Goal: Check status: Check status

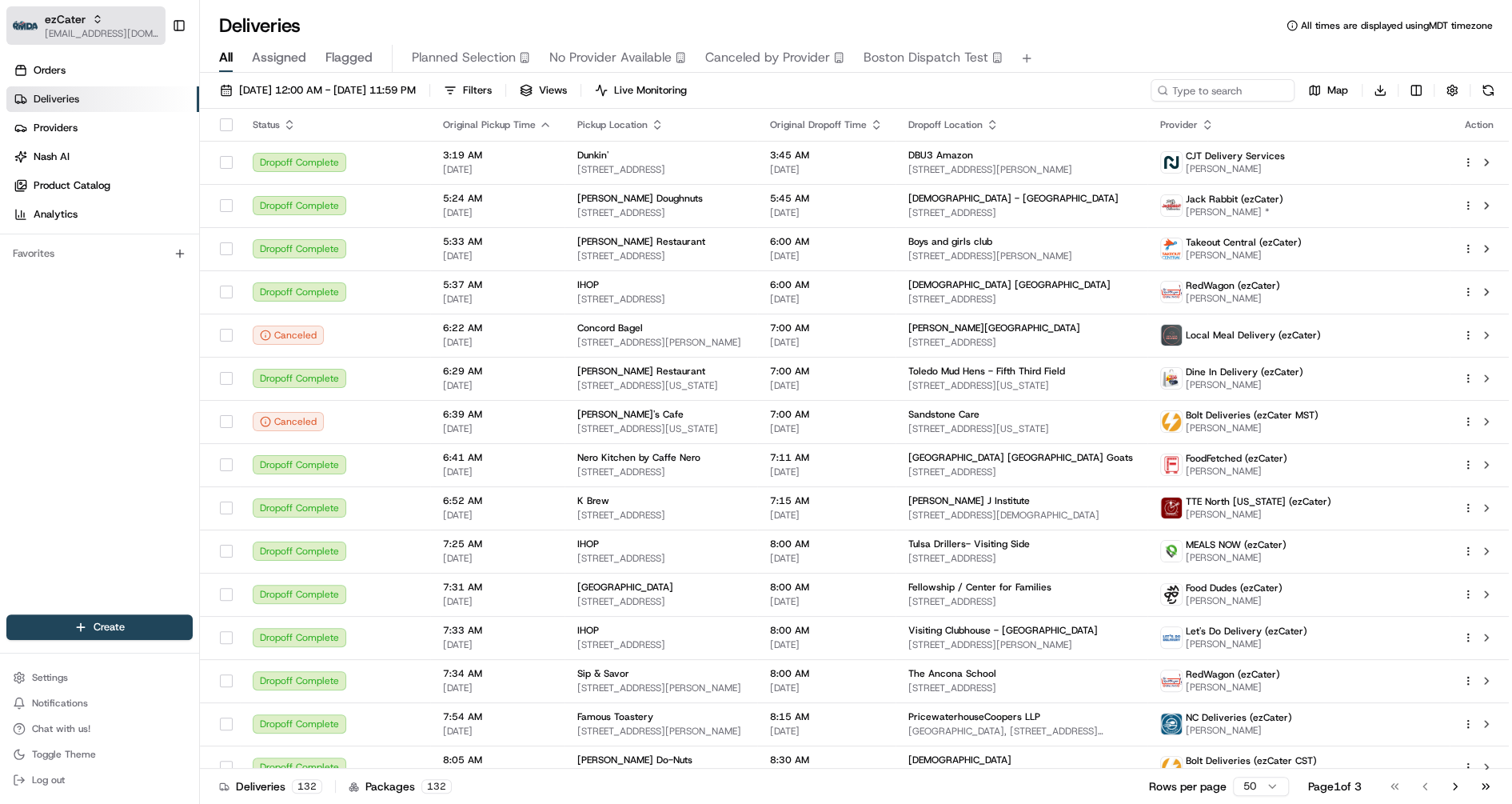
click at [105, 39] on span "[EMAIL_ADDRESS][DOMAIN_NAME]" at bounding box center [102, 34] width 115 height 13
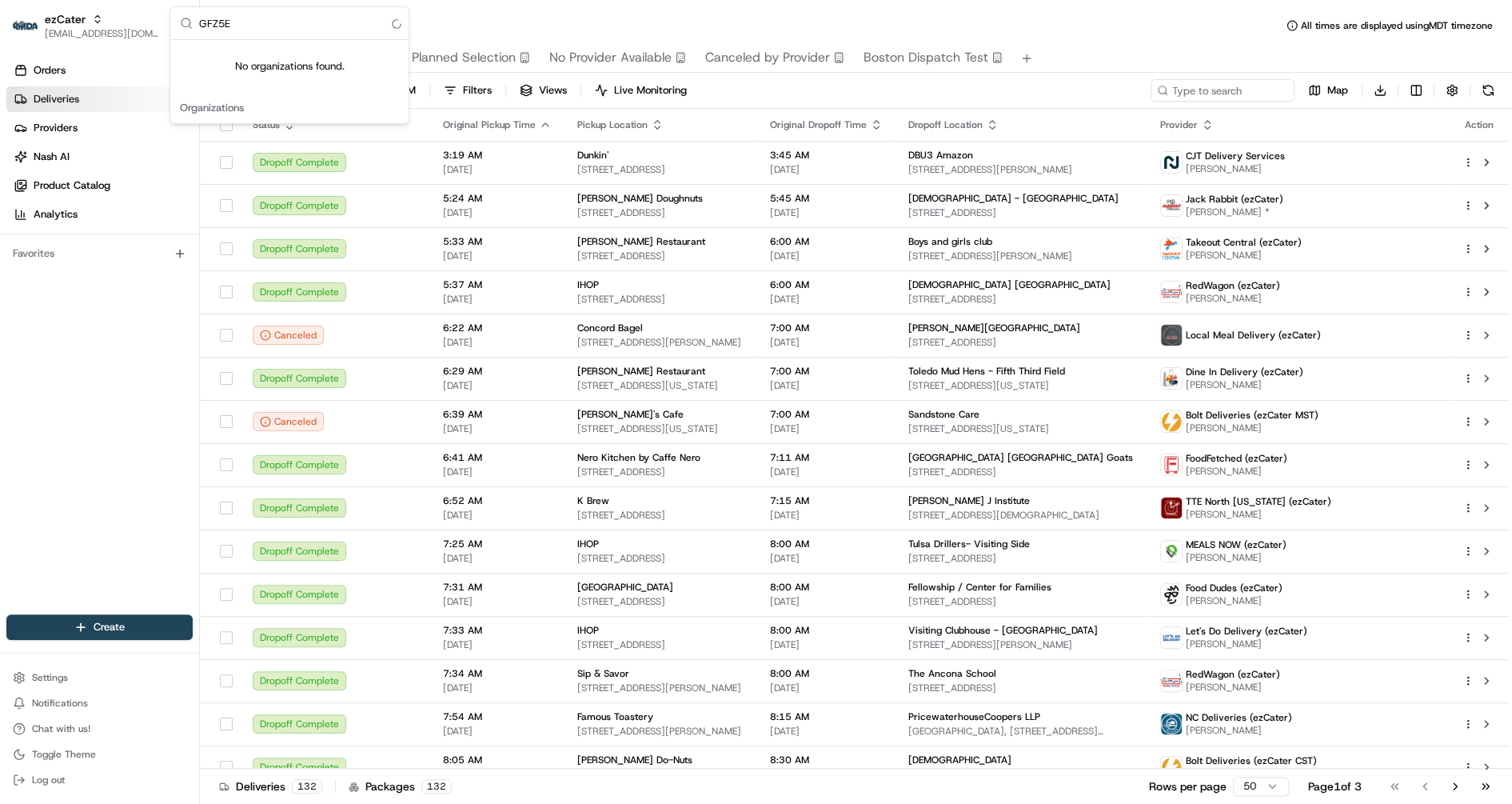
type input "GFZ5E3"
drag, startPoint x: 240, startPoint y: 27, endPoint x: 161, endPoint y: 15, distance: 79.9
click at [161, 15] on body "ezCater [EMAIL_ADDRESS][DOMAIN_NAME] Toggle Sidebar Orders Deliveries Providers…" at bounding box center [756, 402] width 1512 height 804
click at [227, 21] on input "GFZ5E3" at bounding box center [298, 23] width 200 height 32
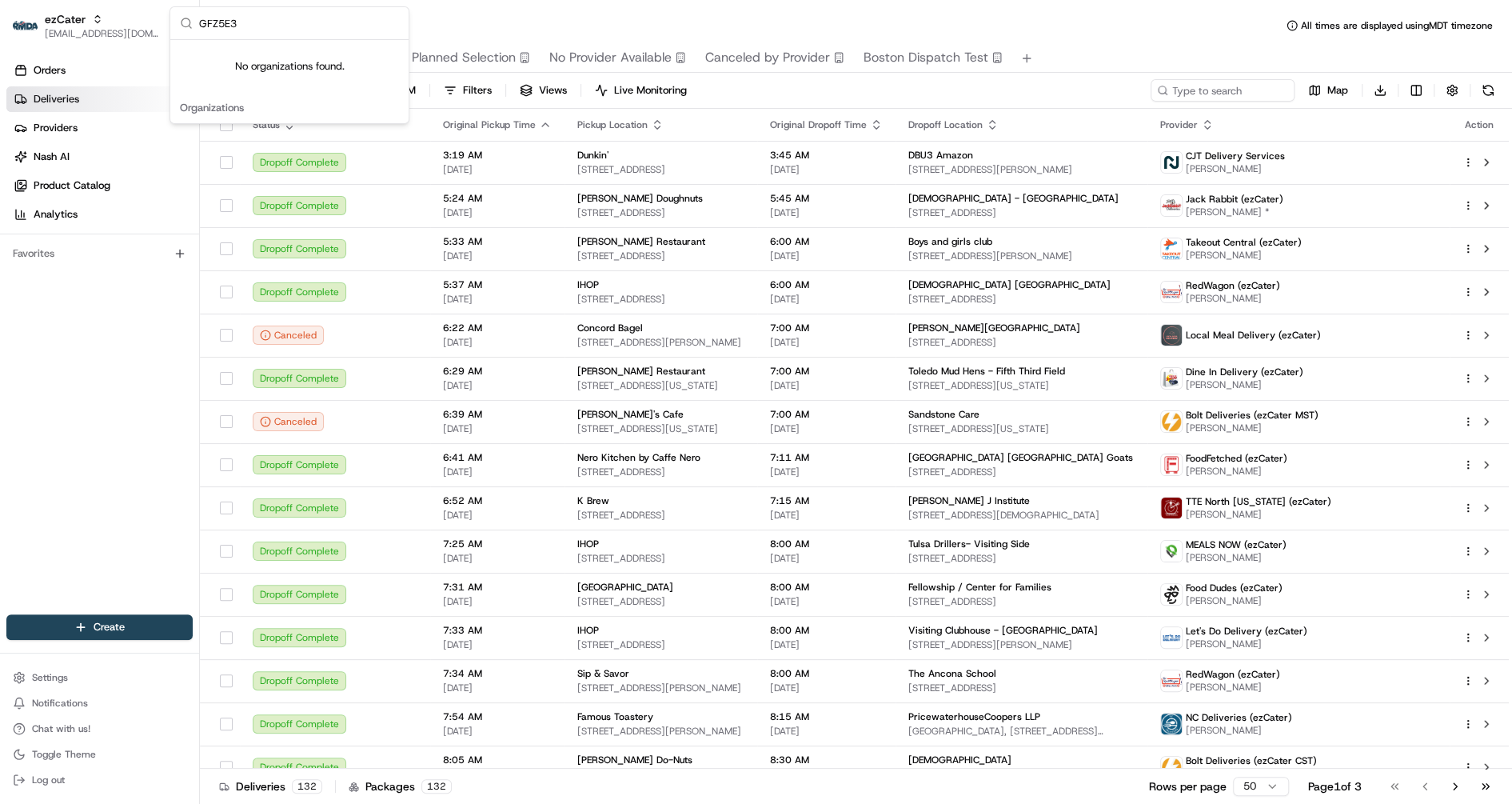
click at [227, 21] on input "GFZ5E3" at bounding box center [298, 23] width 200 height 32
click at [45, 104] on span "Deliveries" at bounding box center [56, 99] width 46 height 14
click at [293, 85] on span "[DATE] 12:00 AM - [DATE] 11:59 PM" at bounding box center [326, 90] width 176 height 14
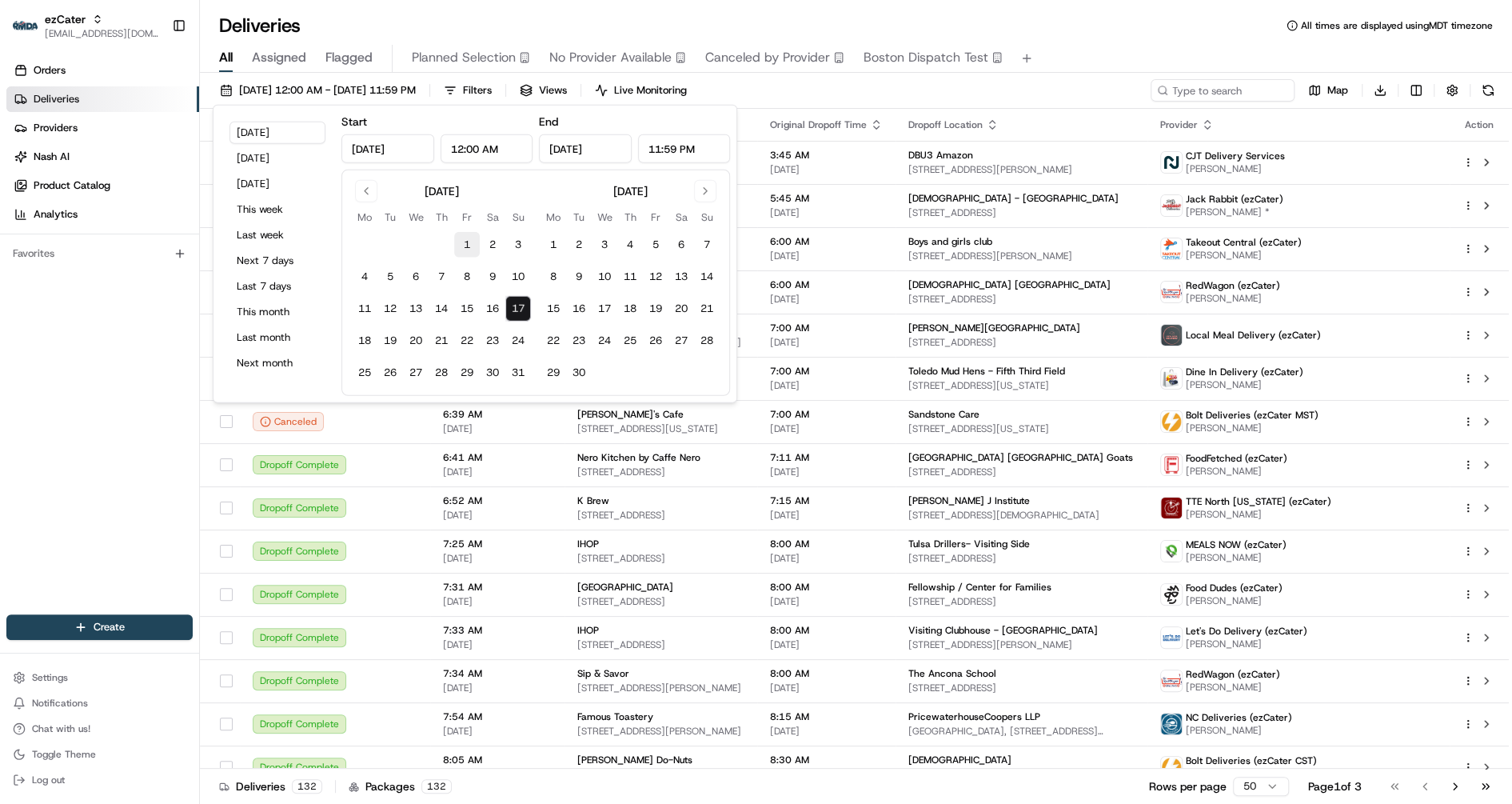
click at [454, 236] on button "1" at bounding box center [466, 244] width 25 height 25
type input "[DATE]"
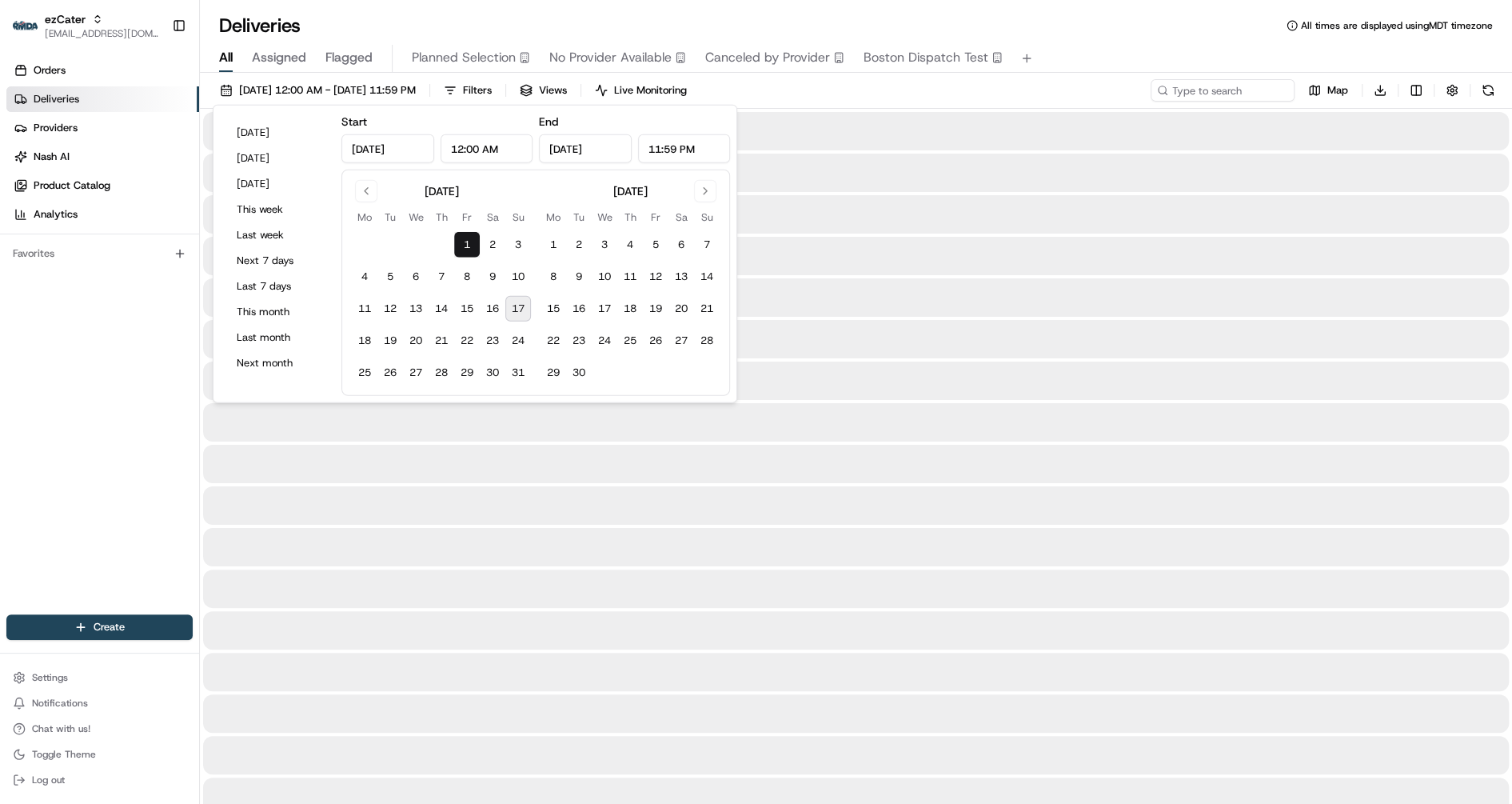
click at [526, 303] on button "17" at bounding box center [518, 308] width 25 height 25
type input "[DATE]"
click at [1261, 88] on input at bounding box center [1199, 90] width 192 height 22
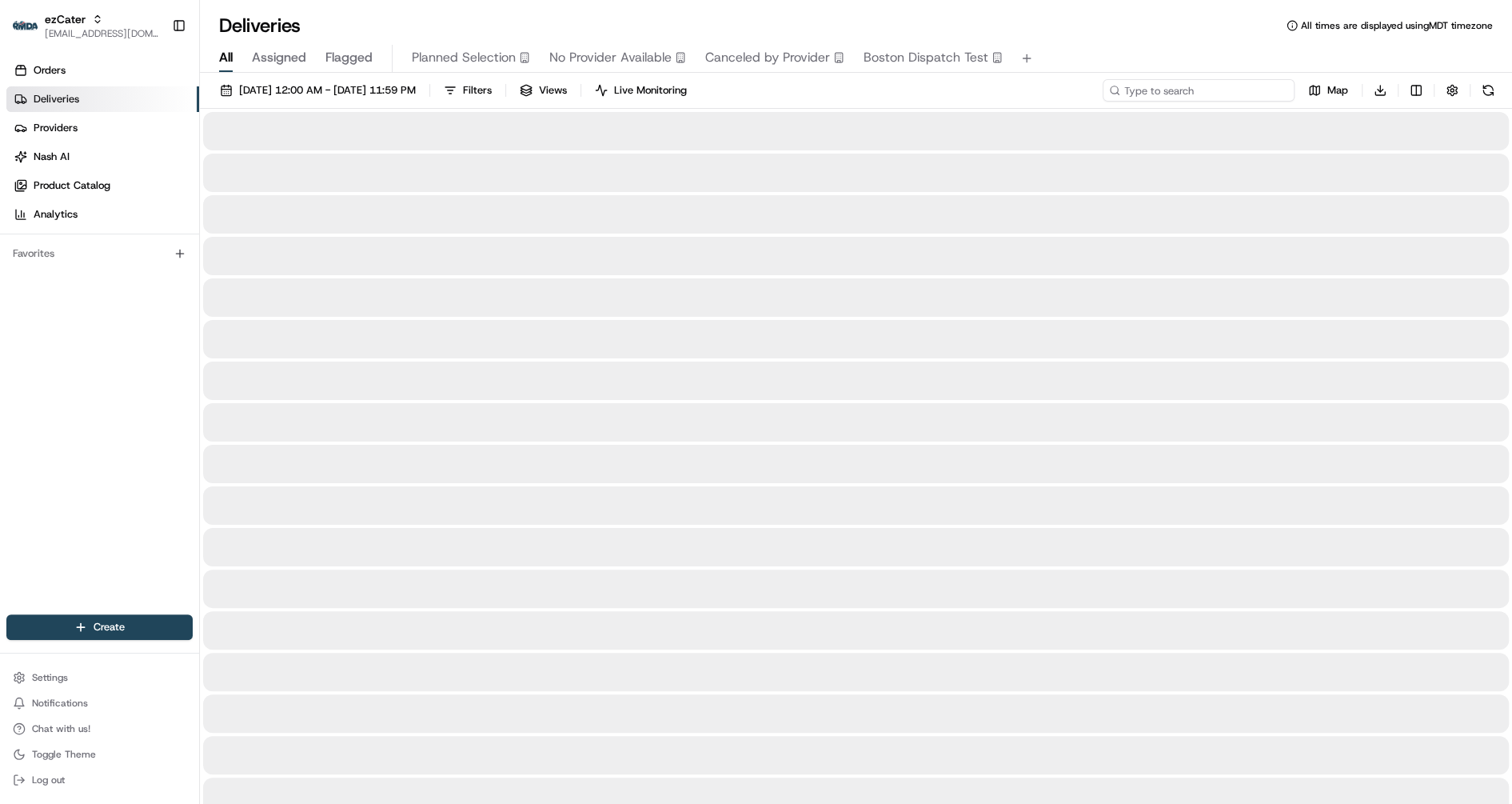
paste input "GFZ5E3"
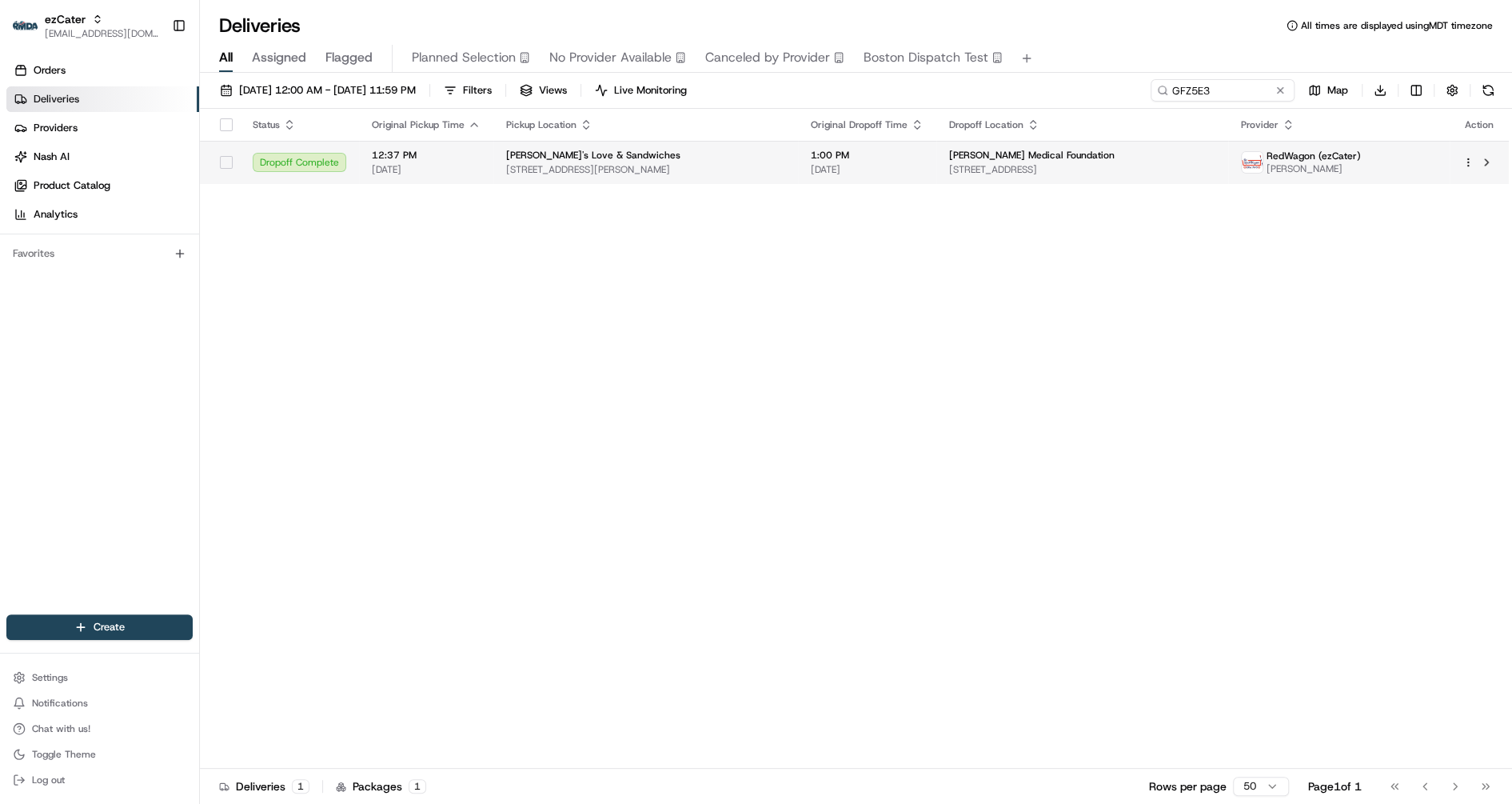
click at [674, 169] on span "[STREET_ADDRESS][PERSON_NAME]" at bounding box center [645, 170] width 279 height 13
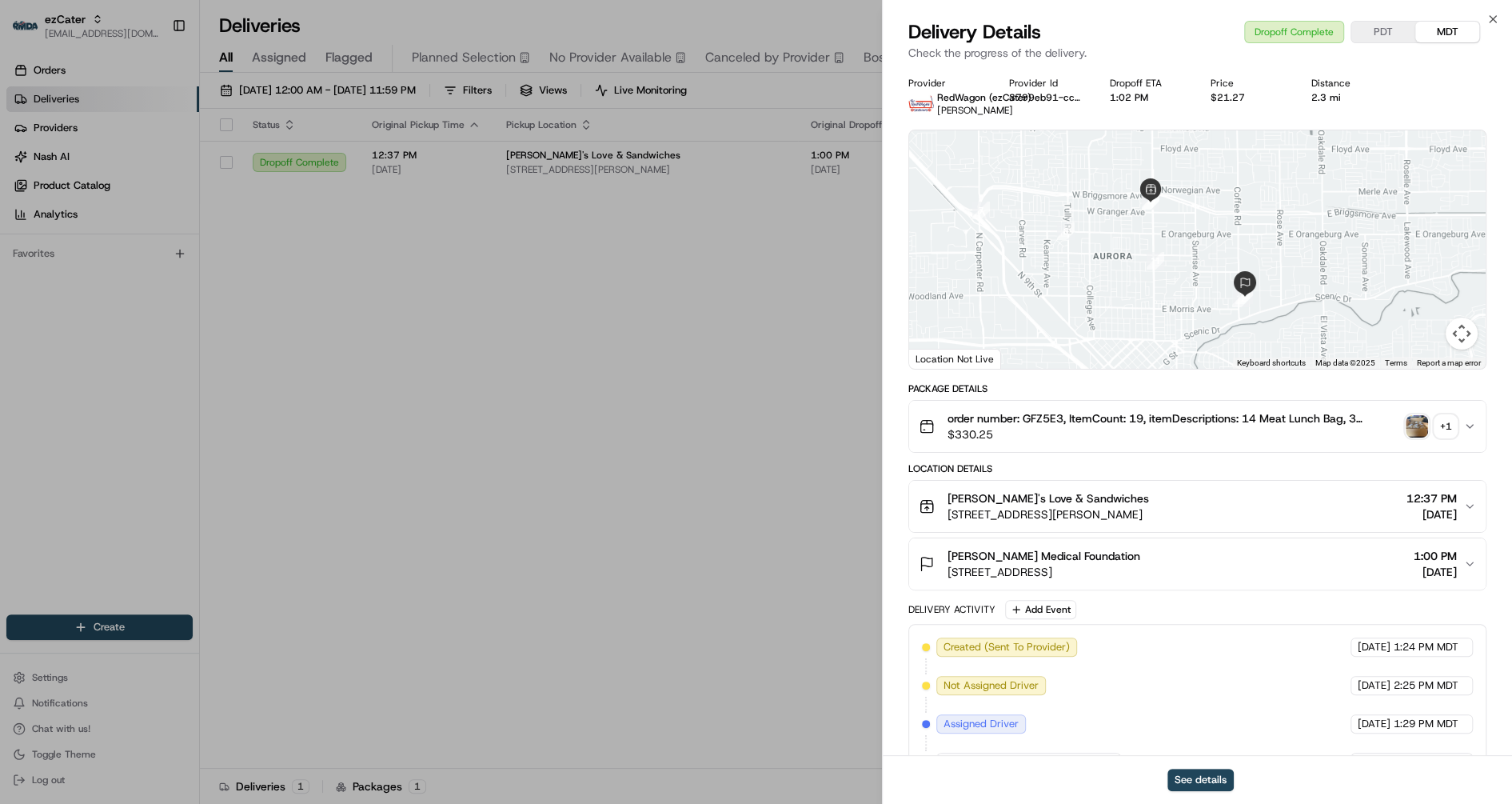
scroll to position [262, 0]
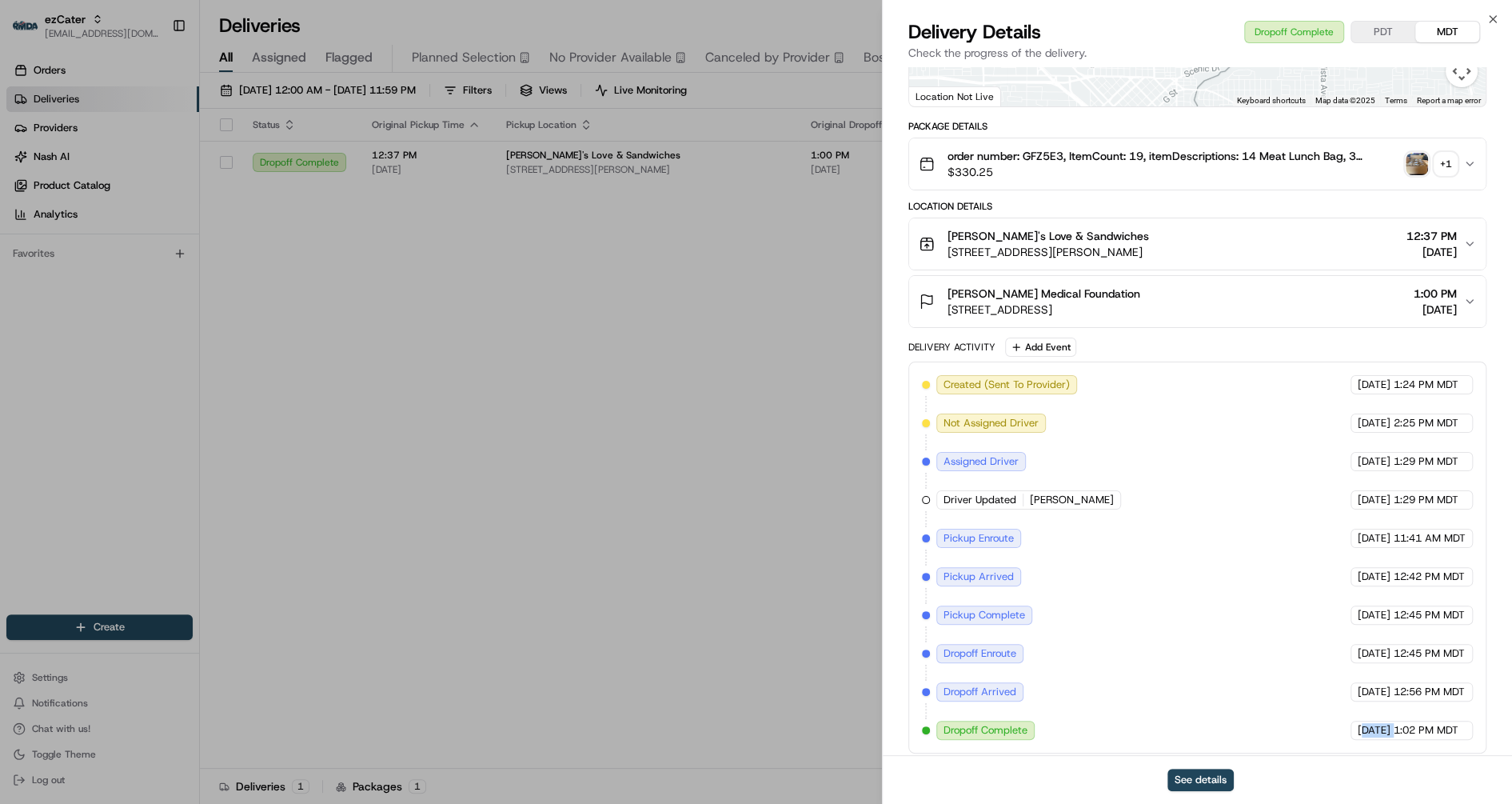
drag, startPoint x: 1334, startPoint y: 726, endPoint x: 1473, endPoint y: 712, distance: 139.7
click at [1473, 712] on div "Created (Sent To Provider) RedWagon (ezCater) [DATE] 1:24 PM MDT Not Assigned D…" at bounding box center [1198, 557] width 578 height 392
click at [1216, 777] on button "See details" at bounding box center [1200, 780] width 66 height 22
drag, startPoint x: 1331, startPoint y: 535, endPoint x: 1454, endPoint y: 535, distance: 123.0
click at [1454, 535] on div "[DATE] 11:41 AM MDT" at bounding box center [1411, 538] width 122 height 20
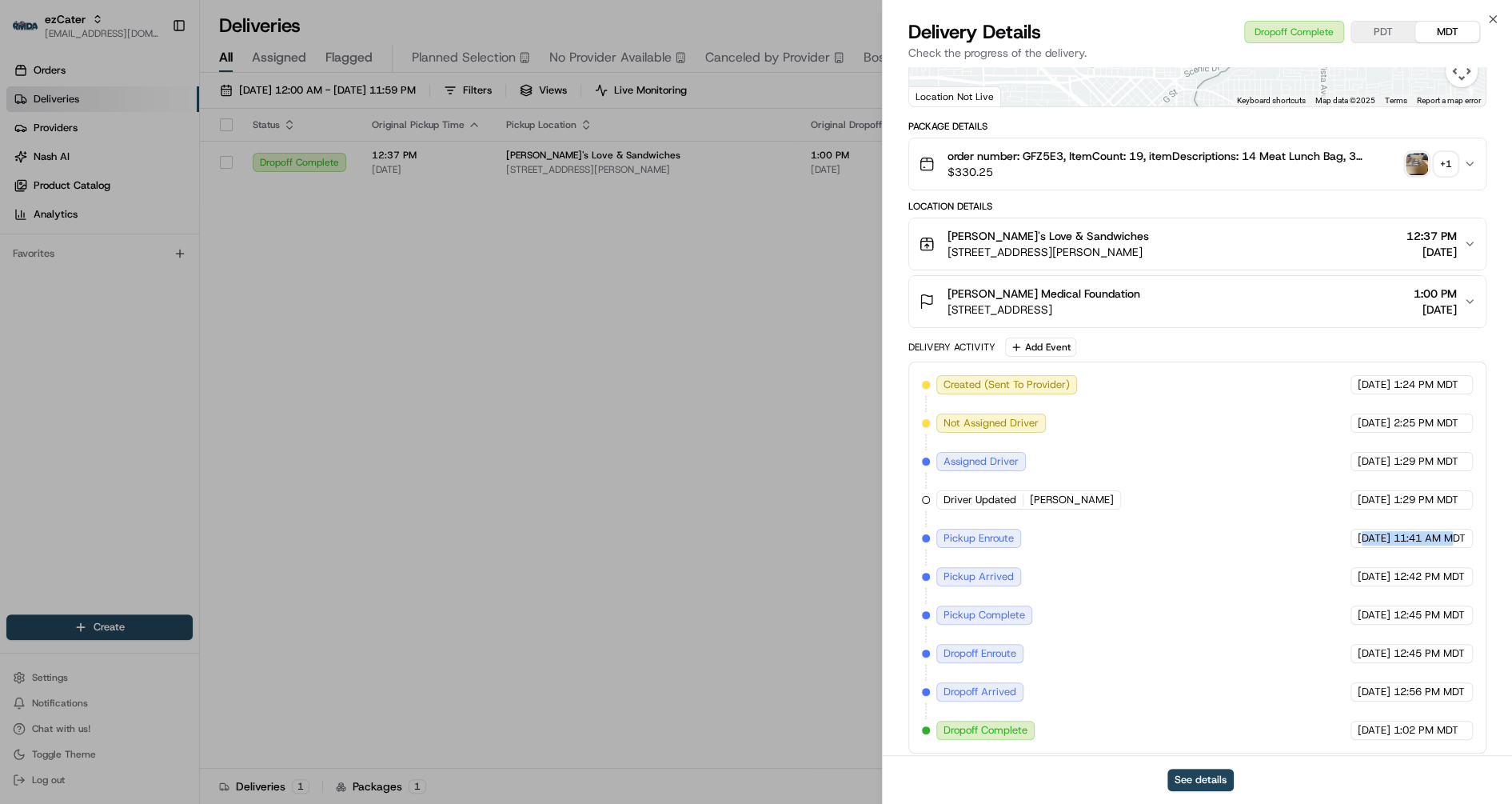
drag, startPoint x: 1380, startPoint y: 681, endPoint x: 1440, endPoint y: 690, distance: 60.7
click at [1440, 690] on div "[DATE] 12:56 PM MDT" at bounding box center [1411, 691] width 122 height 20
drag, startPoint x: 1336, startPoint y: 534, endPoint x: 1449, endPoint y: 536, distance: 113.0
click at [1449, 536] on div "[DATE] 11:41 AM MDT" at bounding box center [1411, 538] width 122 height 20
drag, startPoint x: 1324, startPoint y: 540, endPoint x: 1426, endPoint y: 542, distance: 102.0
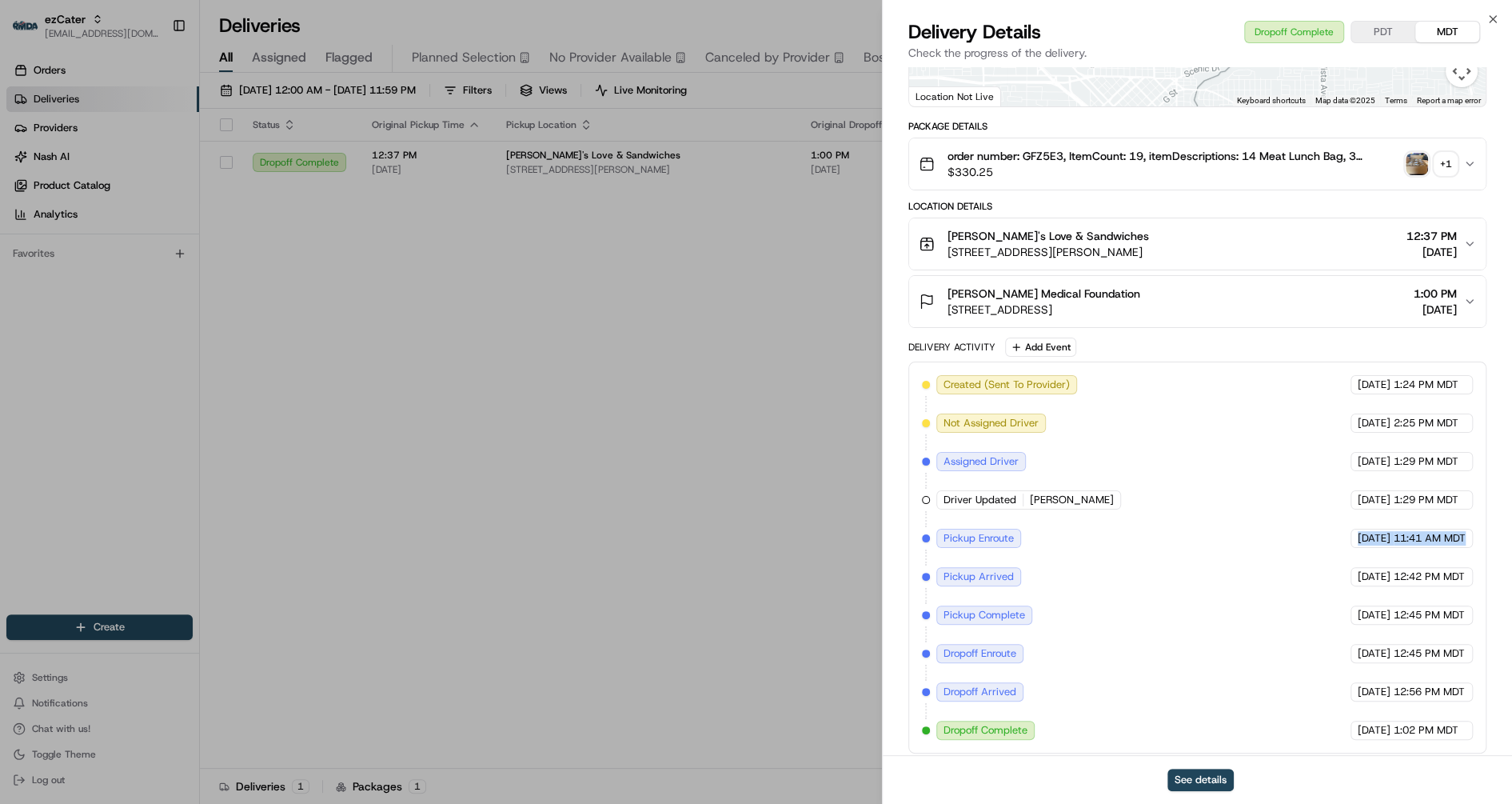
click at [1426, 542] on div "[DATE] 11:41 AM MDT" at bounding box center [1411, 538] width 122 height 20
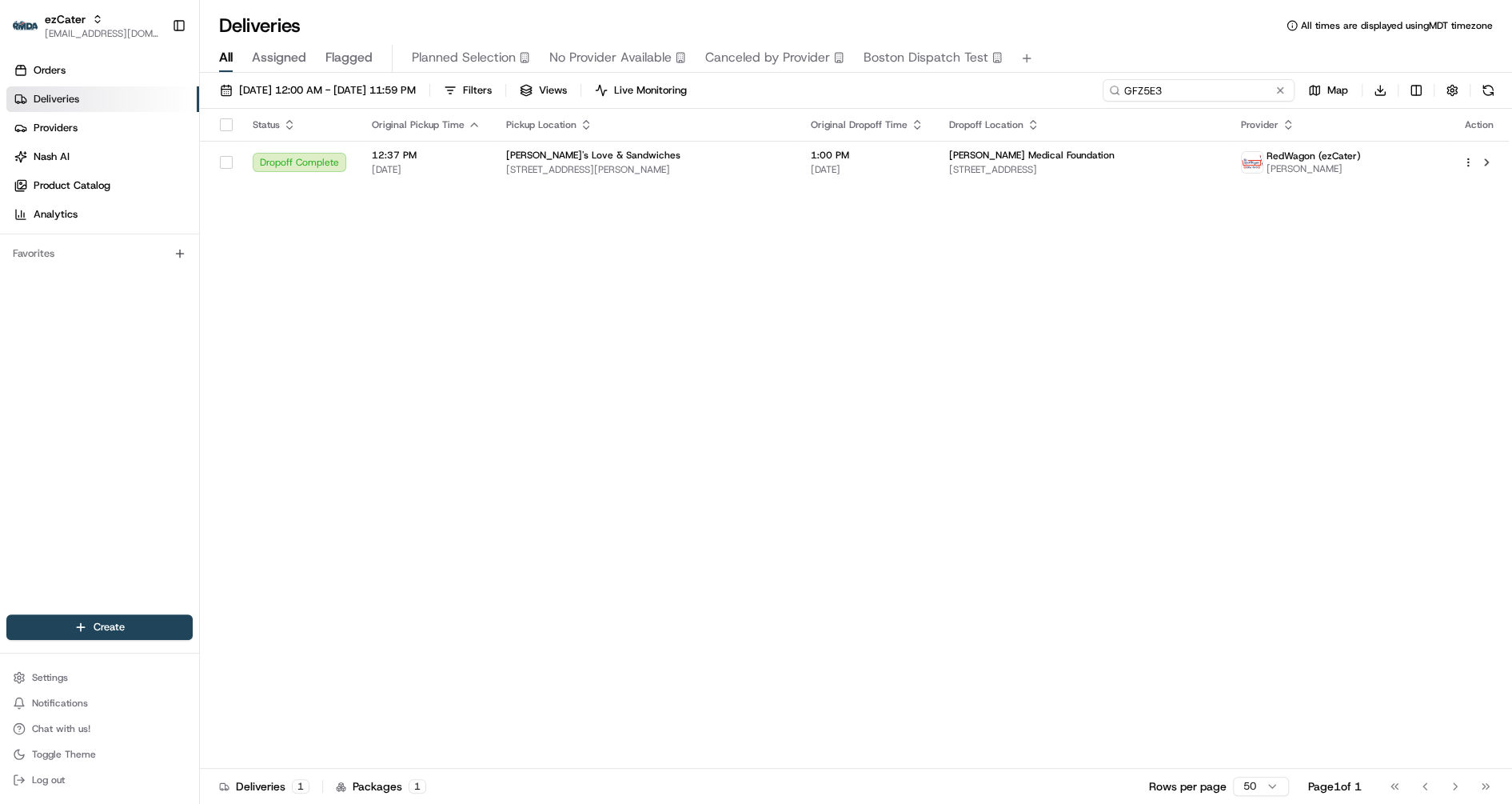
drag, startPoint x: 1224, startPoint y: 87, endPoint x: 1073, endPoint y: 83, distance: 151.1
click at [1073, 83] on div "[DATE] 12:00 AM - [DATE] 11:59 PM Filters Views Live Monitoring GFZ5E3 Map Down…" at bounding box center [855, 94] width 1312 height 30
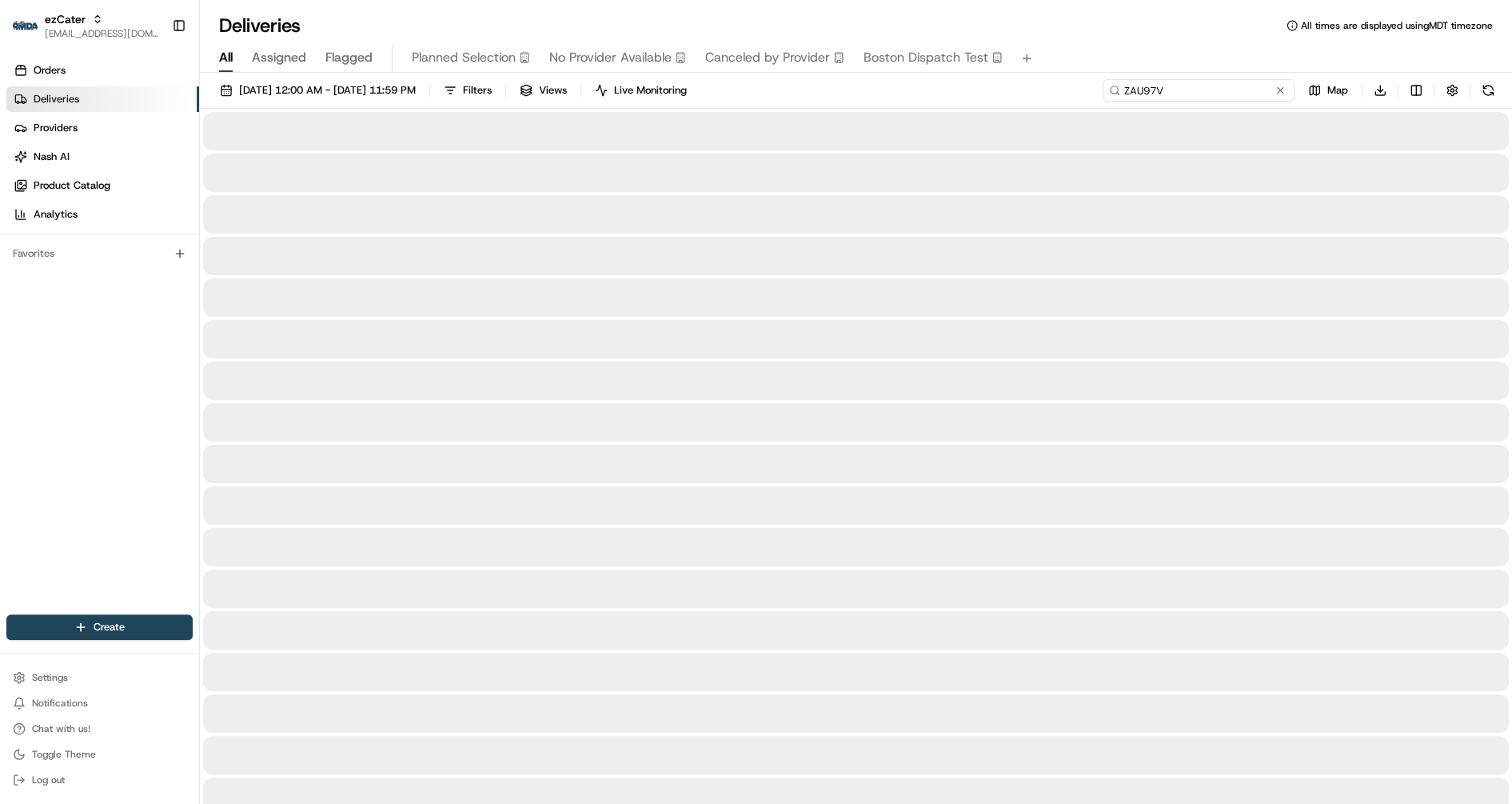
type input "ZAU97V"
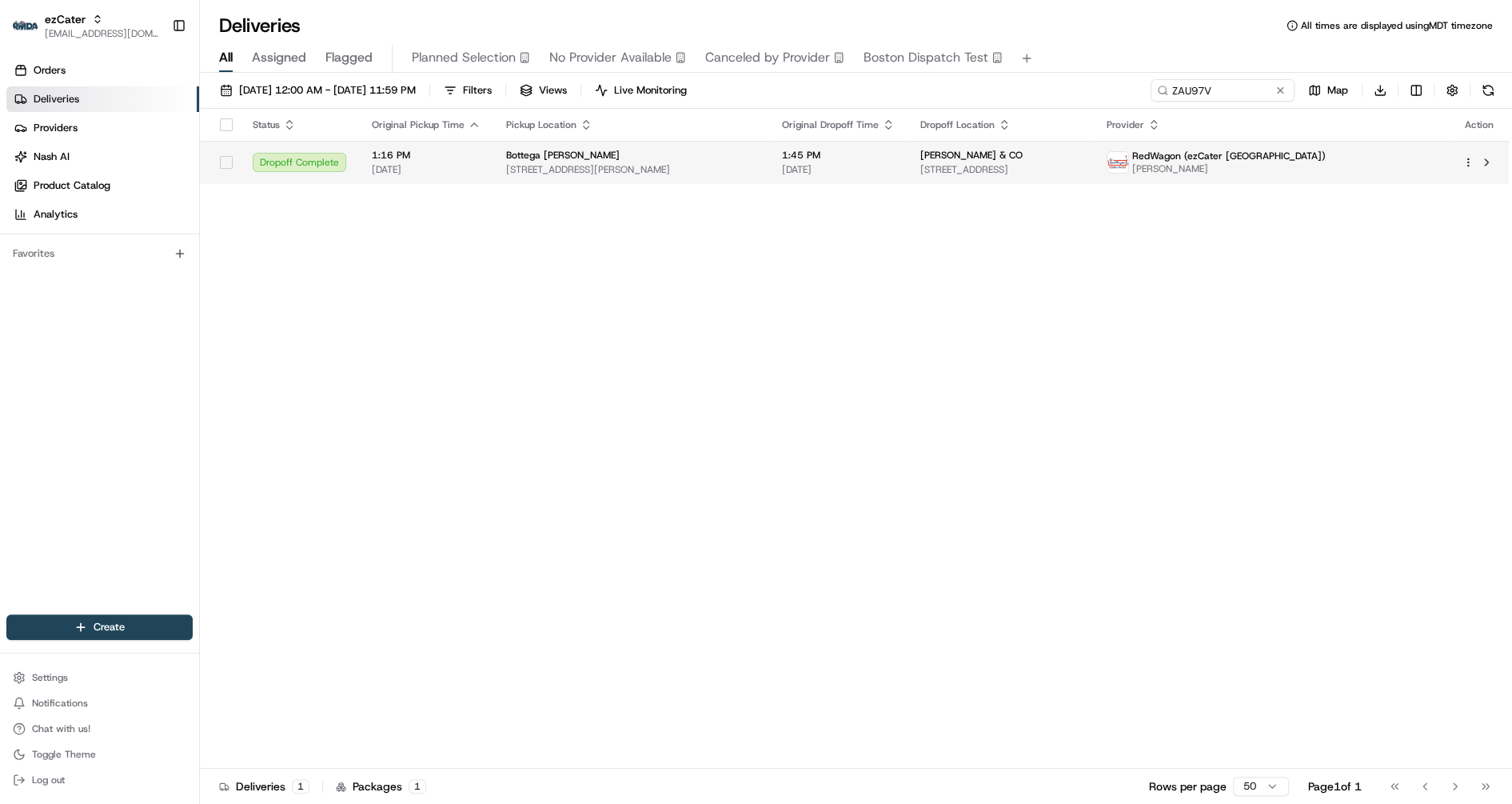
click at [770, 171] on td "Bottega [PERSON_NAME] [STREET_ADDRESS][PERSON_NAME]" at bounding box center [631, 162] width 276 height 43
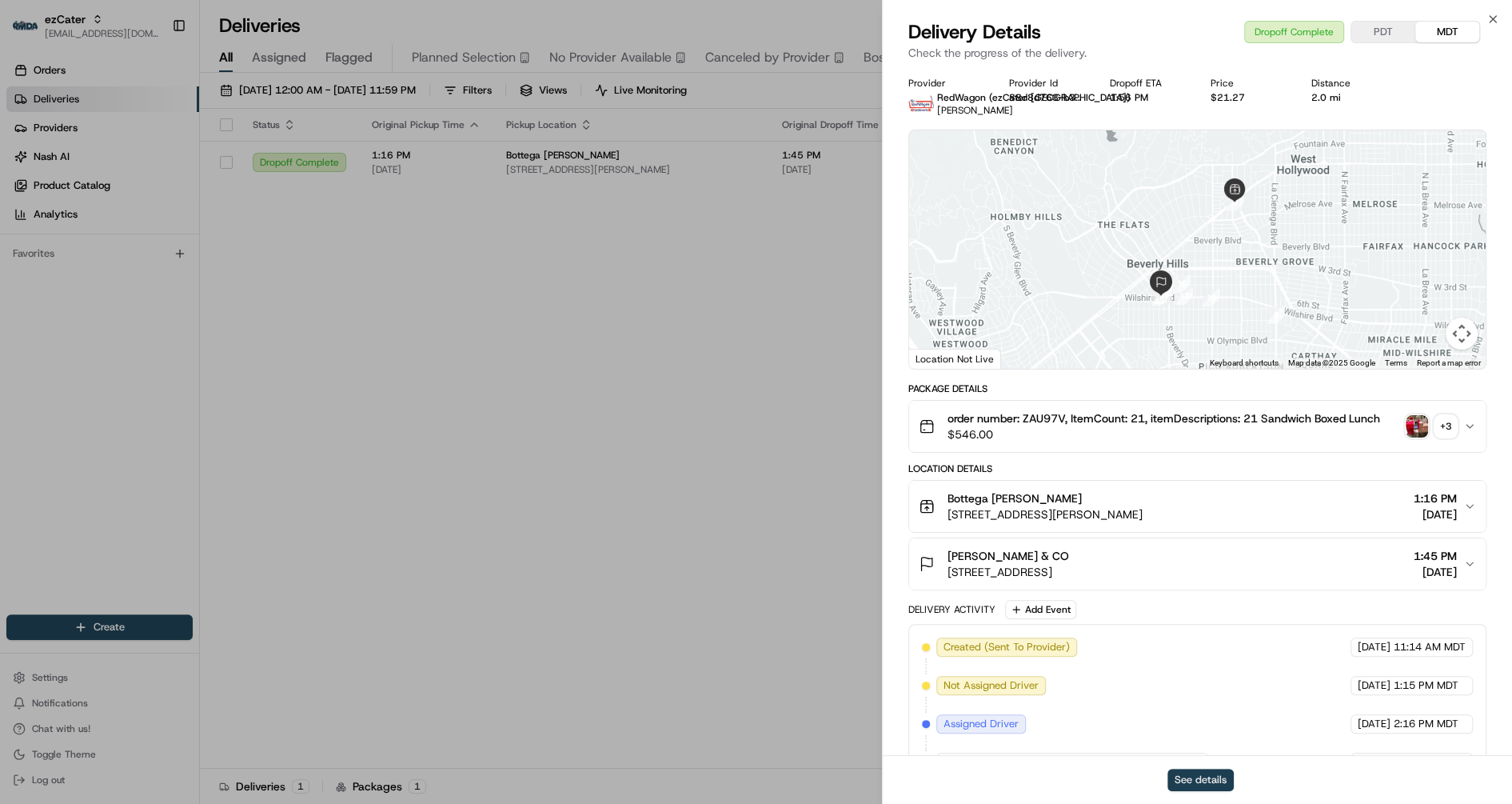
click at [1200, 783] on button "See details" at bounding box center [1200, 780] width 66 height 22
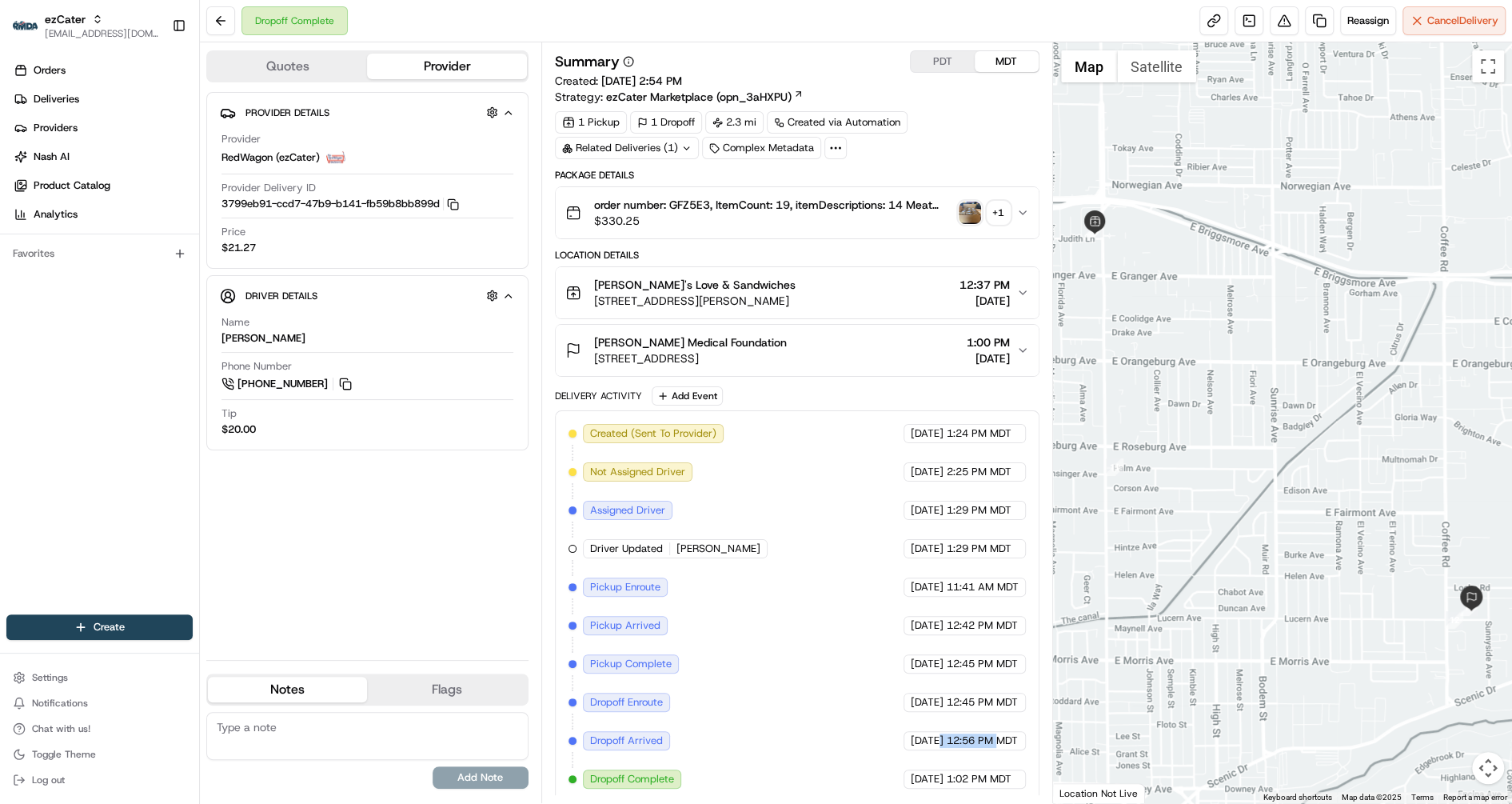
drag, startPoint x: 909, startPoint y: 728, endPoint x: 1000, endPoint y: 736, distance: 91.4
click at [1000, 736] on div "[DATE] 12:56 PM MDT" at bounding box center [964, 741] width 122 height 20
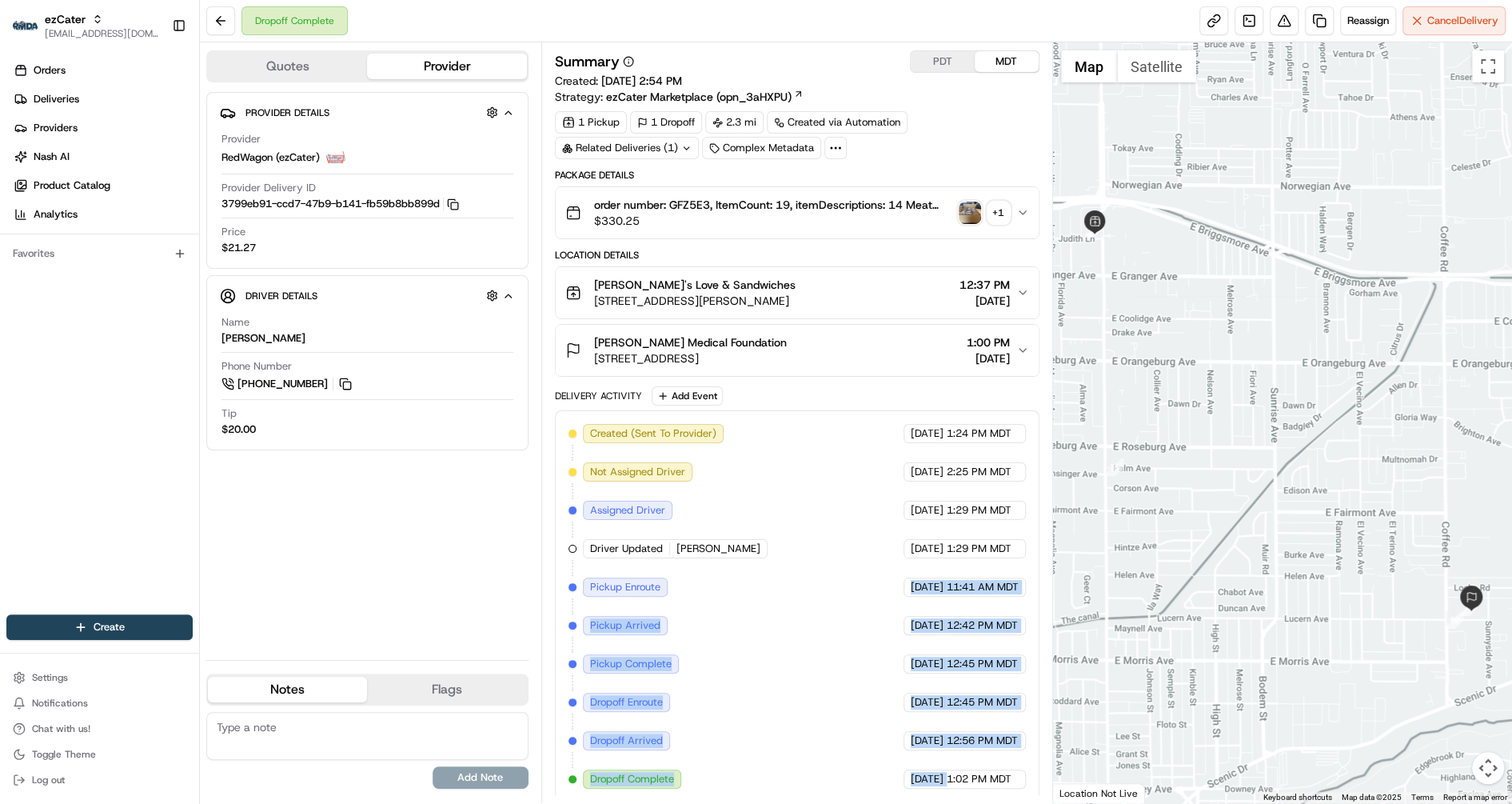
drag, startPoint x: 877, startPoint y: 580, endPoint x: 961, endPoint y: 763, distance: 201.4
click at [961, 763] on div "Created (Sent To Provider) RedWagon (ezCater) [DATE] 1:24 PM MDT Not Assigned D…" at bounding box center [798, 605] width 457 height 365
drag, startPoint x: 602, startPoint y: 586, endPoint x: 999, endPoint y: 658, distance: 403.5
click at [999, 658] on div "Created (Sent To Provider) RedWagon (ezCater) [DATE] 1:24 PM MDT Not Assigned D…" at bounding box center [798, 605] width 457 height 365
click at [931, 620] on span "[DATE]" at bounding box center [926, 625] width 33 height 14
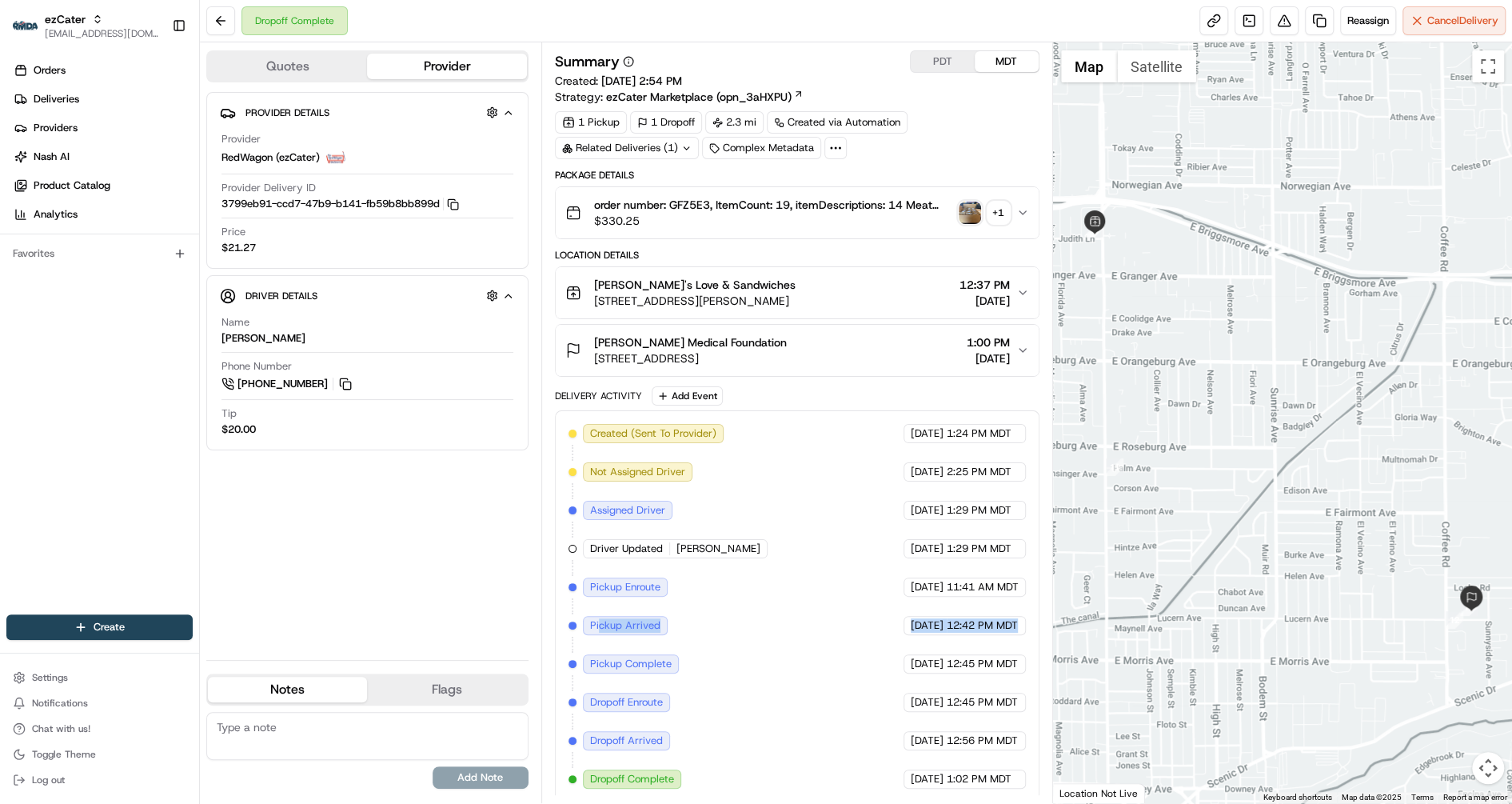
drag, startPoint x: 1017, startPoint y: 620, endPoint x: 597, endPoint y: 621, distance: 420.0
click at [597, 621] on div "Created (Sent To Provider) RedWagon (ezCater) [DATE] 1:24 PM MDT Not Assigned D…" at bounding box center [798, 605] width 457 height 365
click at [950, 70] on button "PDT" at bounding box center [942, 62] width 64 height 21
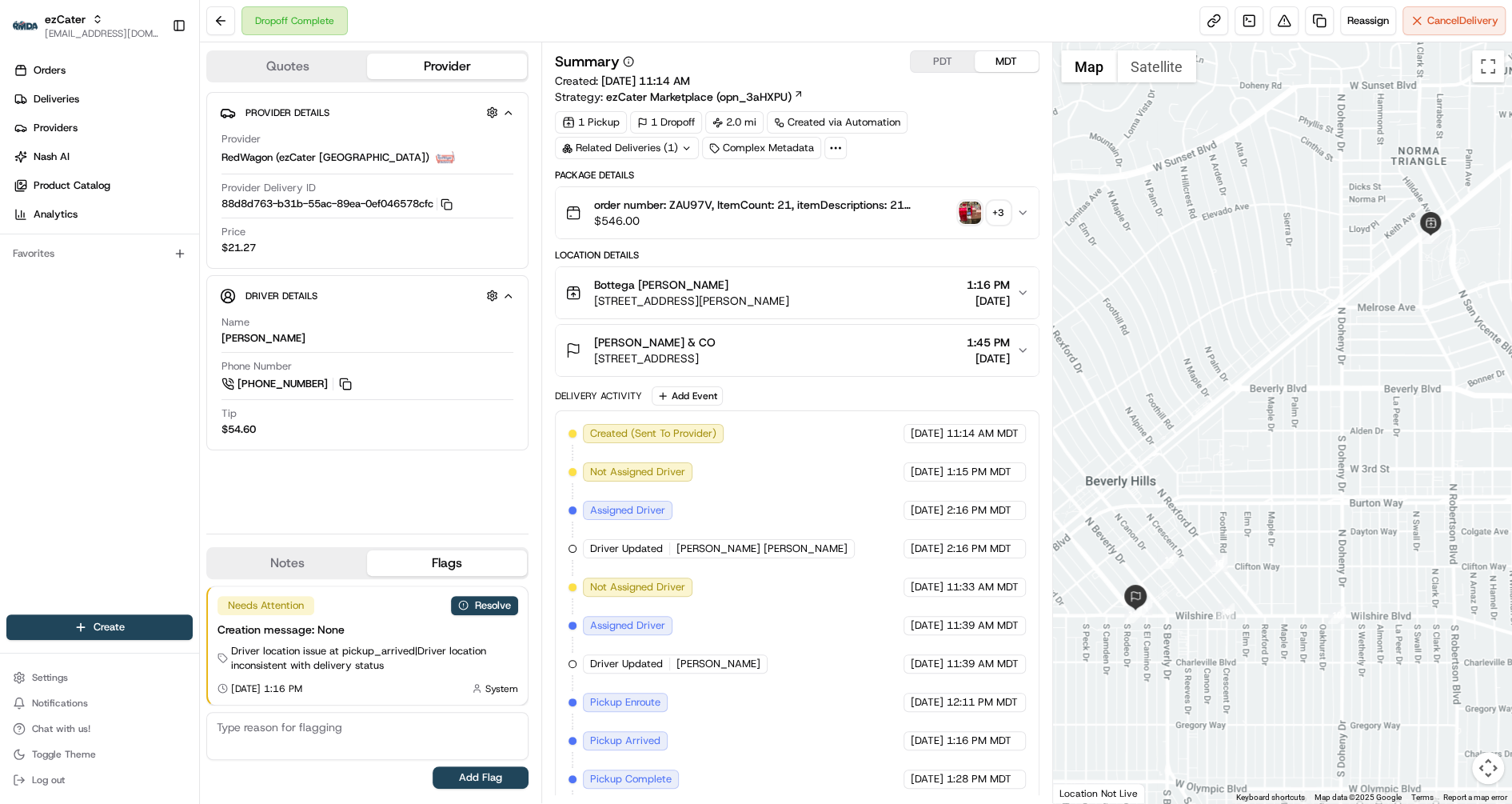
scroll to position [112, 0]
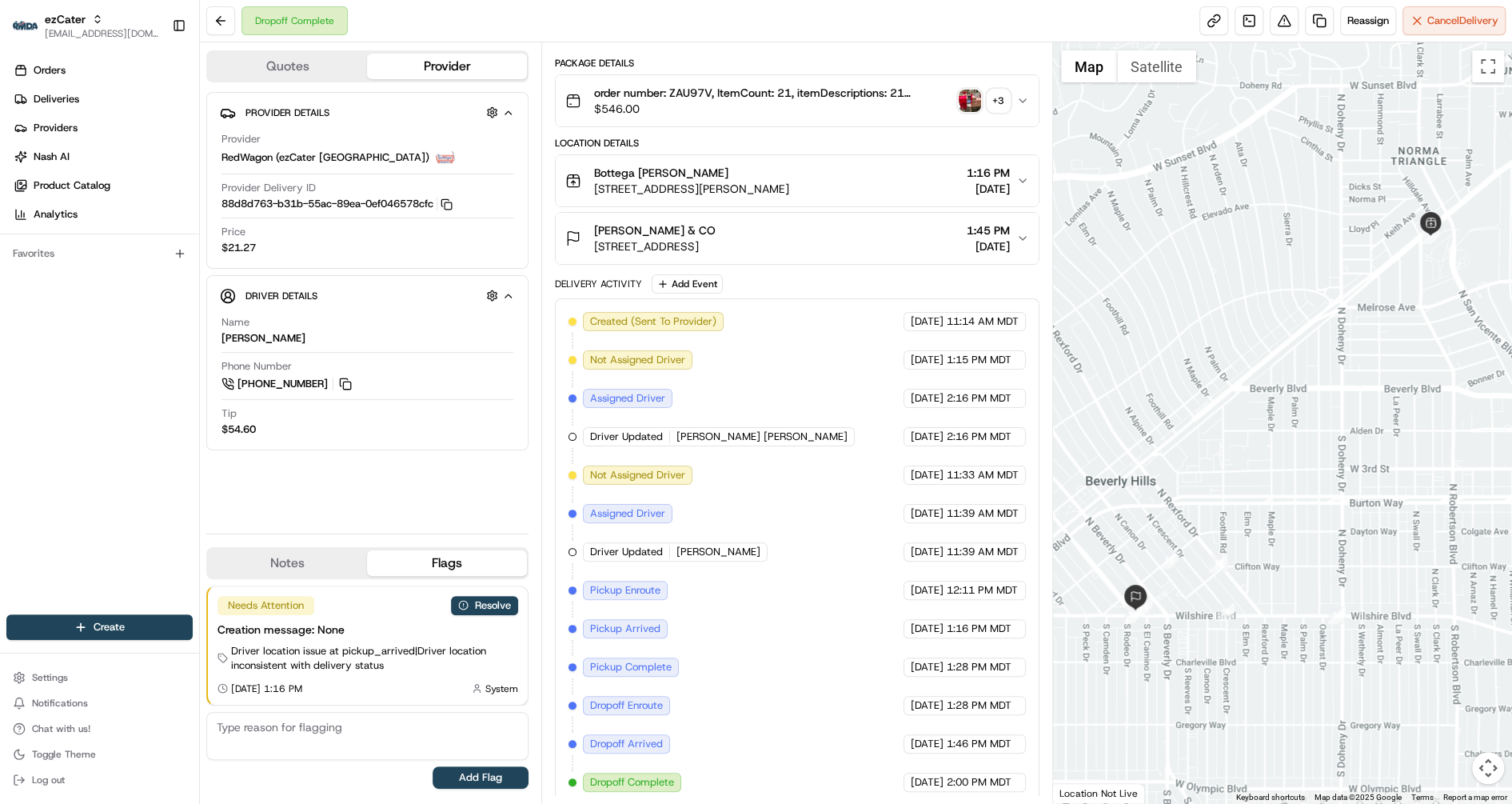
drag, startPoint x: 908, startPoint y: 508, endPoint x: 949, endPoint y: 782, distance: 277.1
click at [949, 782] on div "Created (Sent To Provider) RedWagon (ezCater Los Angeles) 08/12/2025 11:14 AM M…" at bounding box center [798, 552] width 485 height 507
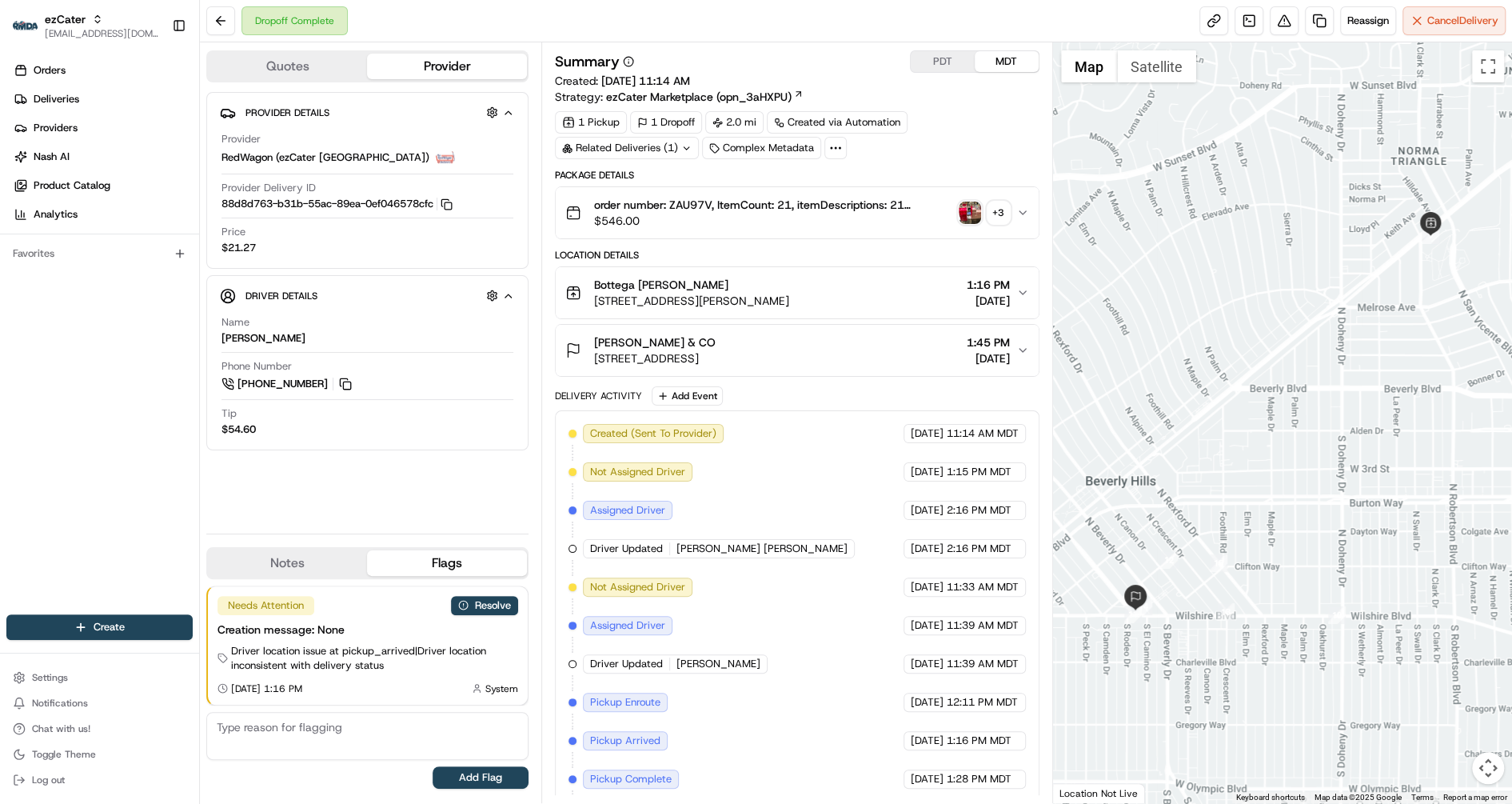
click at [943, 62] on button "PDT" at bounding box center [942, 62] width 64 height 21
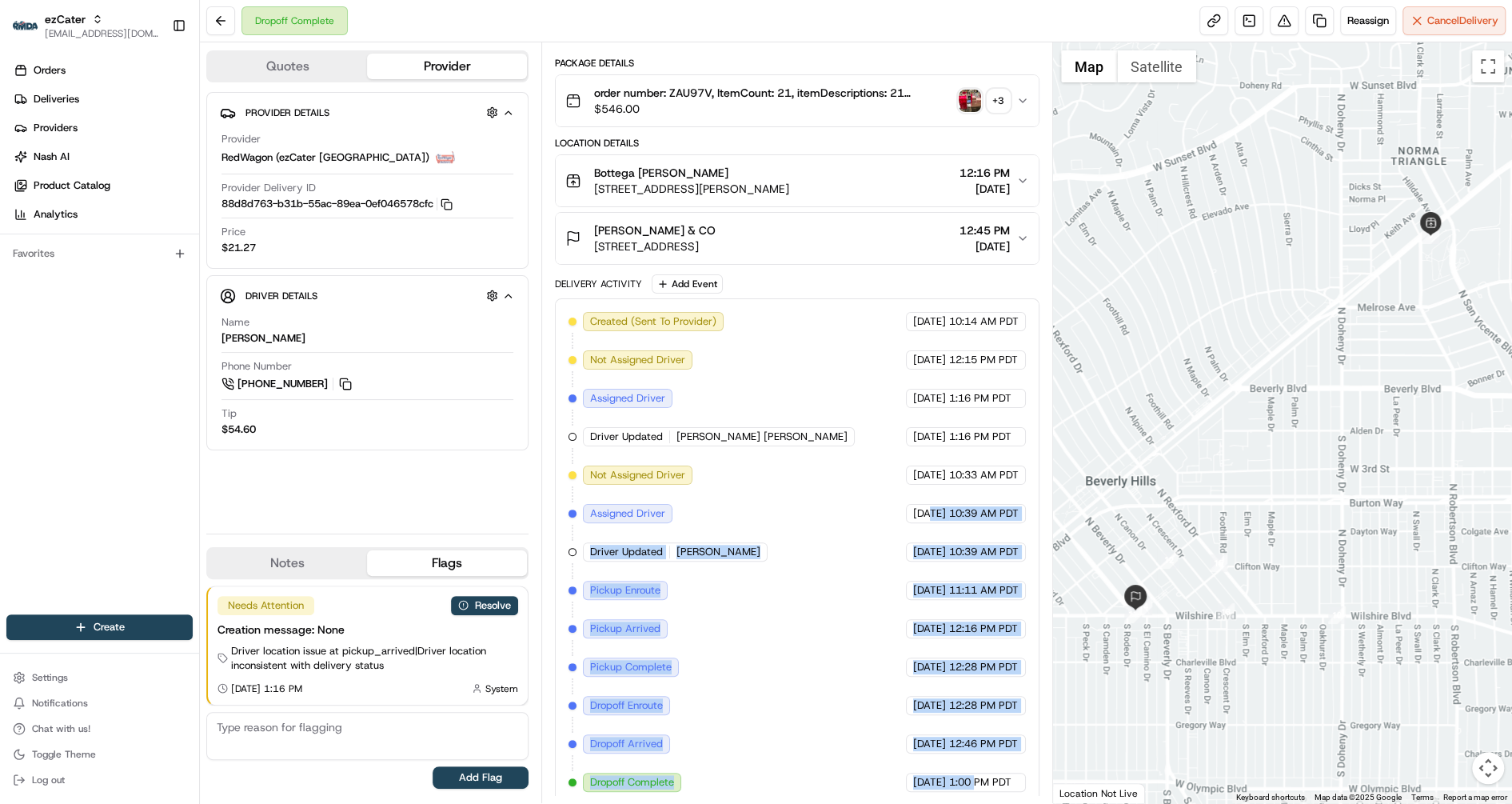
drag, startPoint x: 900, startPoint y: 506, endPoint x: 975, endPoint y: 771, distance: 275.4
click at [975, 771] on div "Created (Sent To Provider) RedWagon (ezCater Los Angeles) 08/12/2025 10:14 AM P…" at bounding box center [798, 551] width 457 height 479
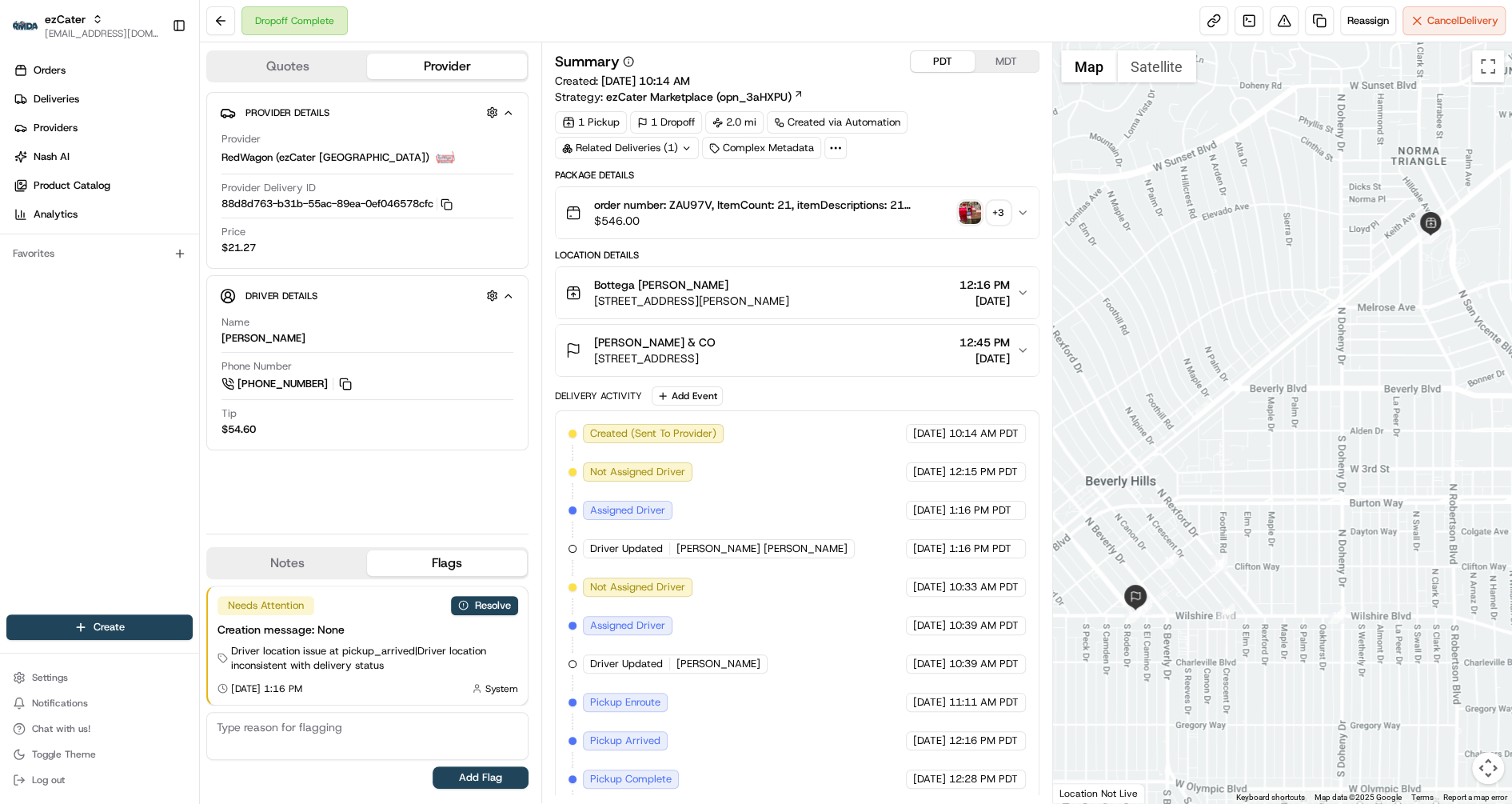
click at [741, 552] on div "Driver Updated Juan Carl Castellanos Frausto" at bounding box center [718, 548] width 271 height 20
click at [656, 441] on div "Created (Sent To Provider) RedWagon (ezCater Los Angeles) 08/12/2025 10:14 AM P…" at bounding box center [798, 663] width 457 height 479
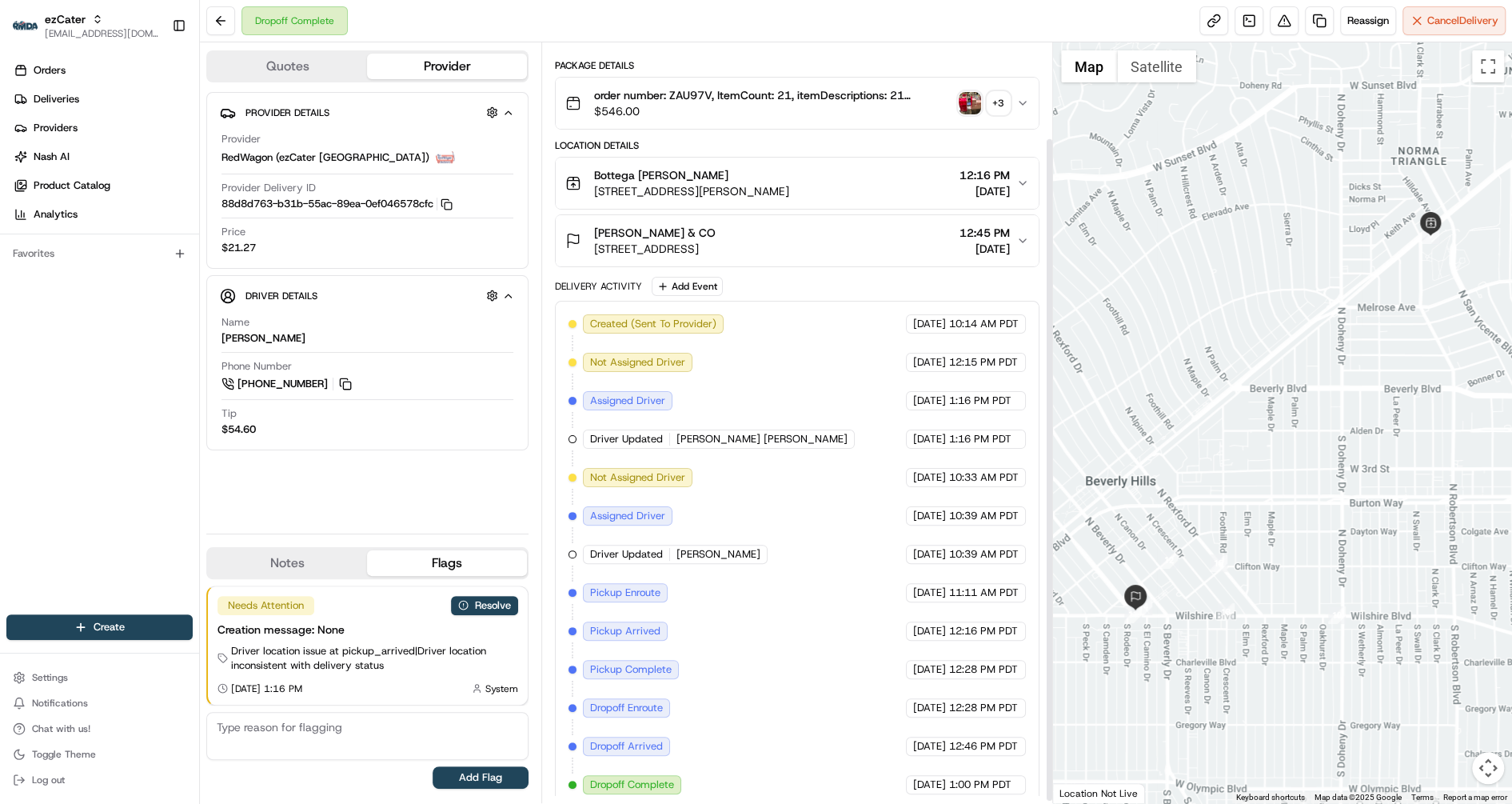
scroll to position [112, 0]
